Goal: Communication & Community: Answer question/provide support

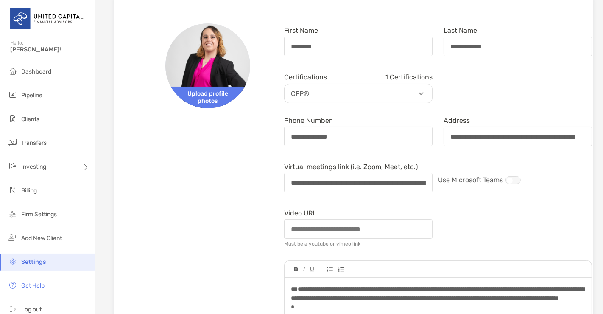
scroll to position [0, 20]
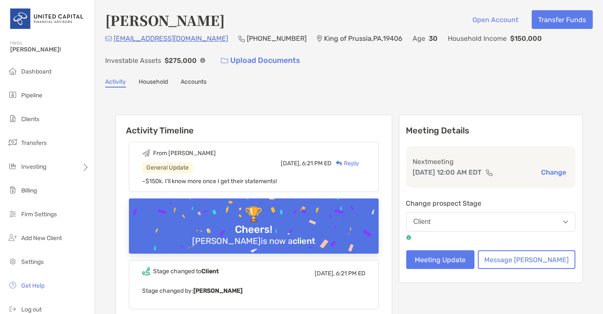
scroll to position [420, 0]
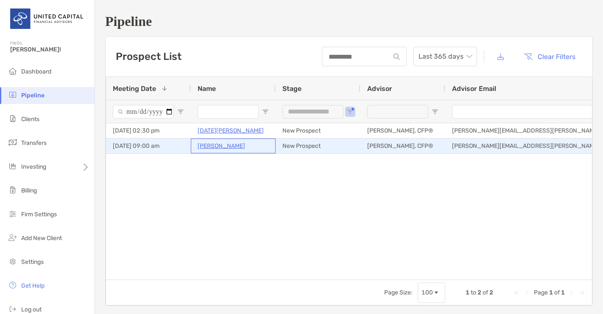
click at [231, 145] on p "[PERSON_NAME]" at bounding box center [222, 145] width 48 height 11
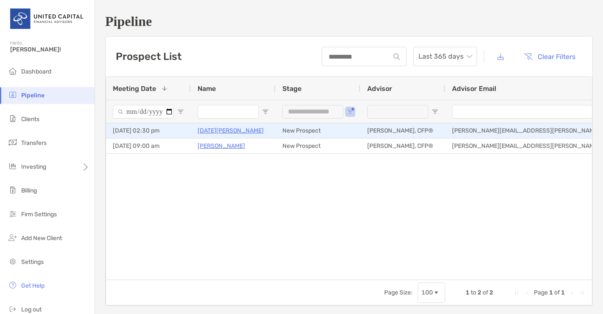
click at [210, 130] on p "Lucia Tahara" at bounding box center [231, 130] width 66 height 11
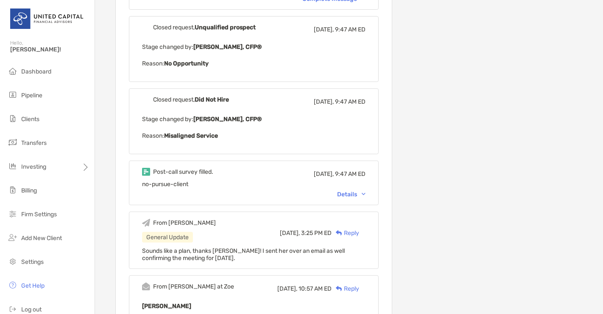
scroll to position [280, 0]
click at [360, 193] on div "Details" at bounding box center [351, 193] width 28 height 7
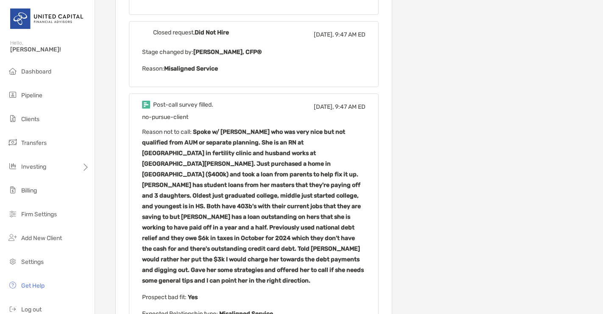
scroll to position [347, 0]
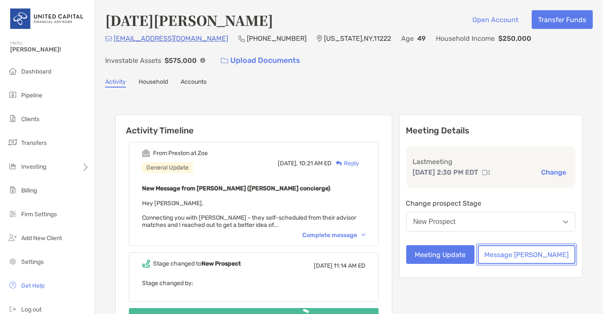
click at [525, 257] on button "Message Zoe" at bounding box center [527, 254] width 98 height 19
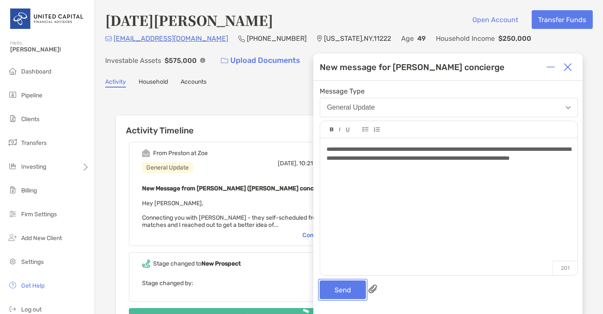
click at [347, 283] on button "Send" at bounding box center [343, 289] width 46 height 19
